Goal: Information Seeking & Learning: Understand process/instructions

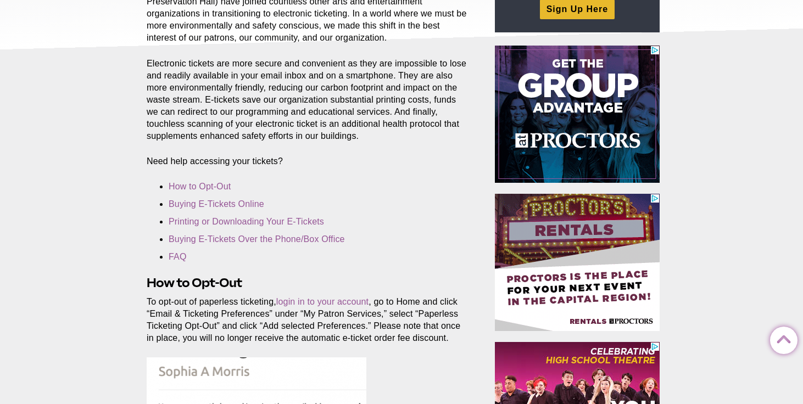
scroll to position [203, 0]
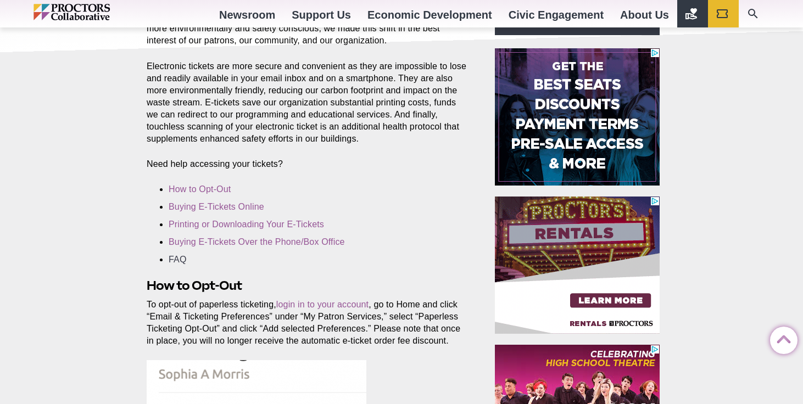
click at [182, 258] on link "FAQ" at bounding box center [178, 259] width 18 height 9
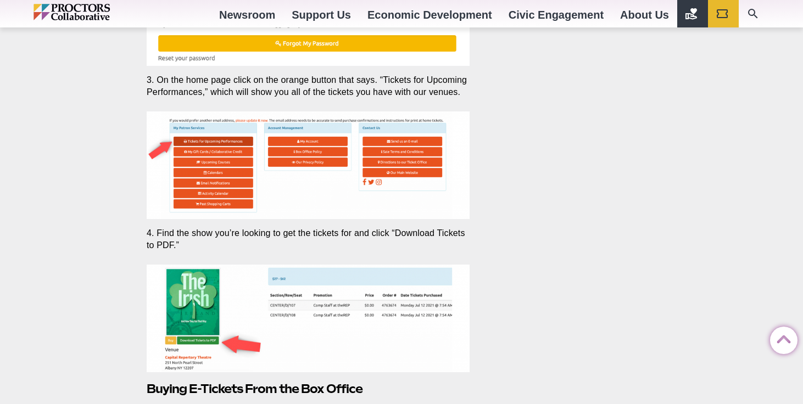
scroll to position [2537, 0]
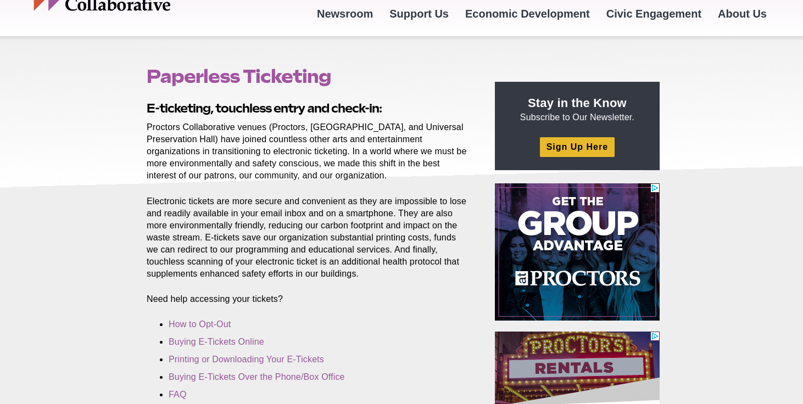
scroll to position [79, 0]
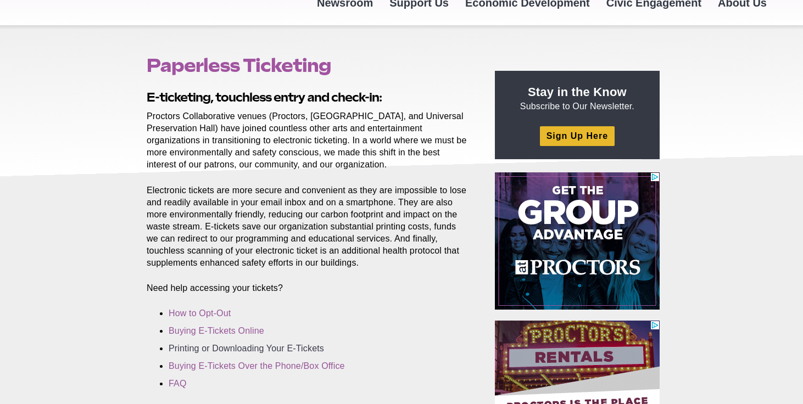
click at [238, 351] on link "Printing or Downloading Your E-Tickets" at bounding box center [246, 348] width 155 height 9
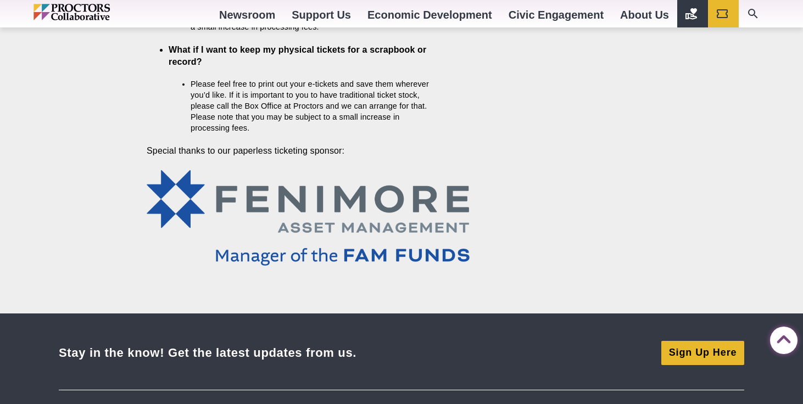
scroll to position [3488, 0]
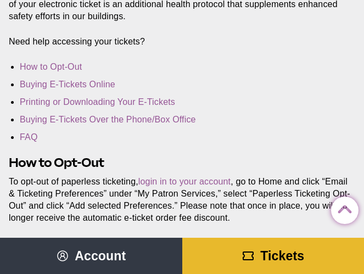
scroll to position [279, 0]
